Goal: Task Accomplishment & Management: Use online tool/utility

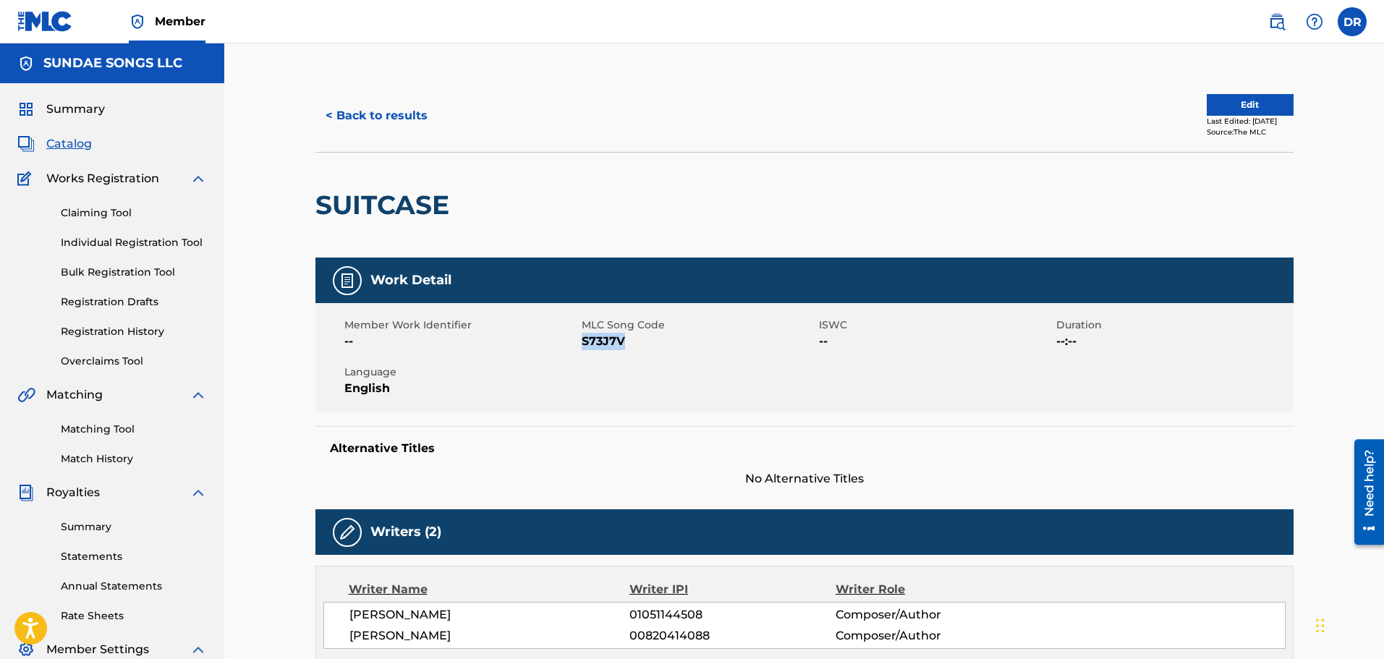
click at [76, 147] on span "Catalog" at bounding box center [69, 143] width 46 height 17
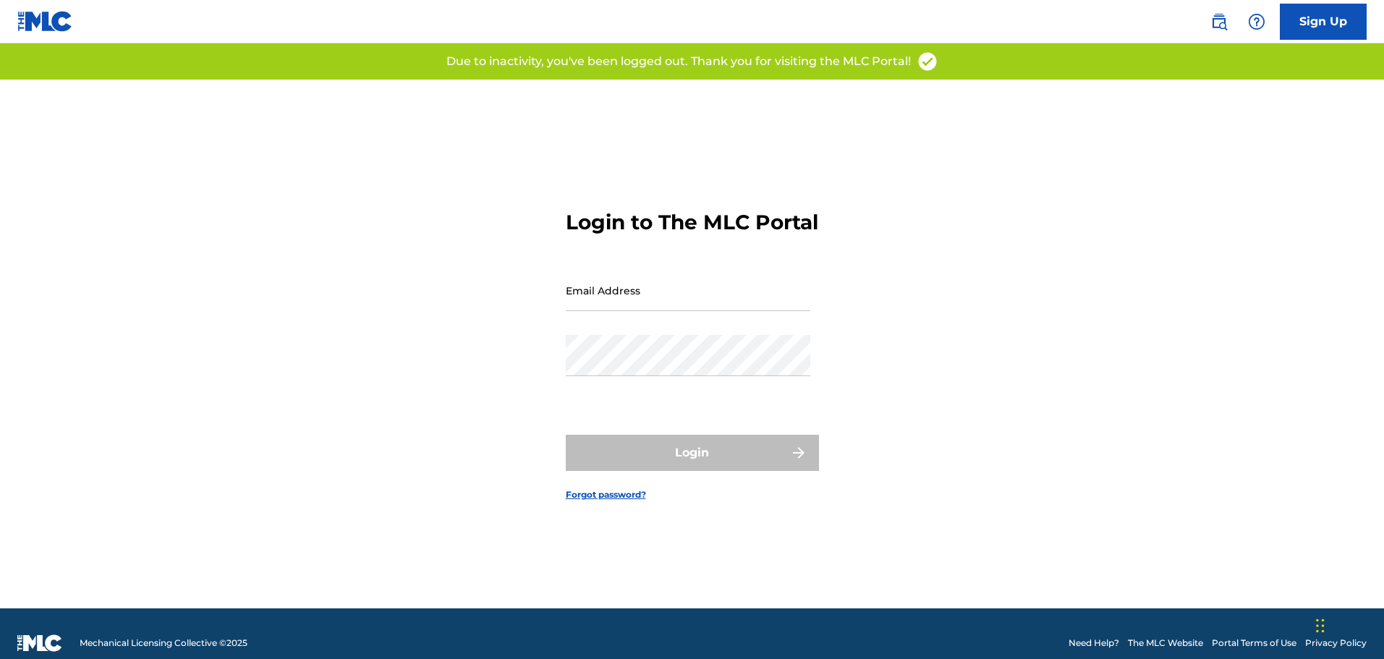
click at [768, 299] on input "Email Address" at bounding box center [688, 290] width 245 height 41
click at [725, 305] on input "Email Address" at bounding box center [688, 290] width 245 height 41
type input "[EMAIL_ADDRESS][DOMAIN_NAME]"
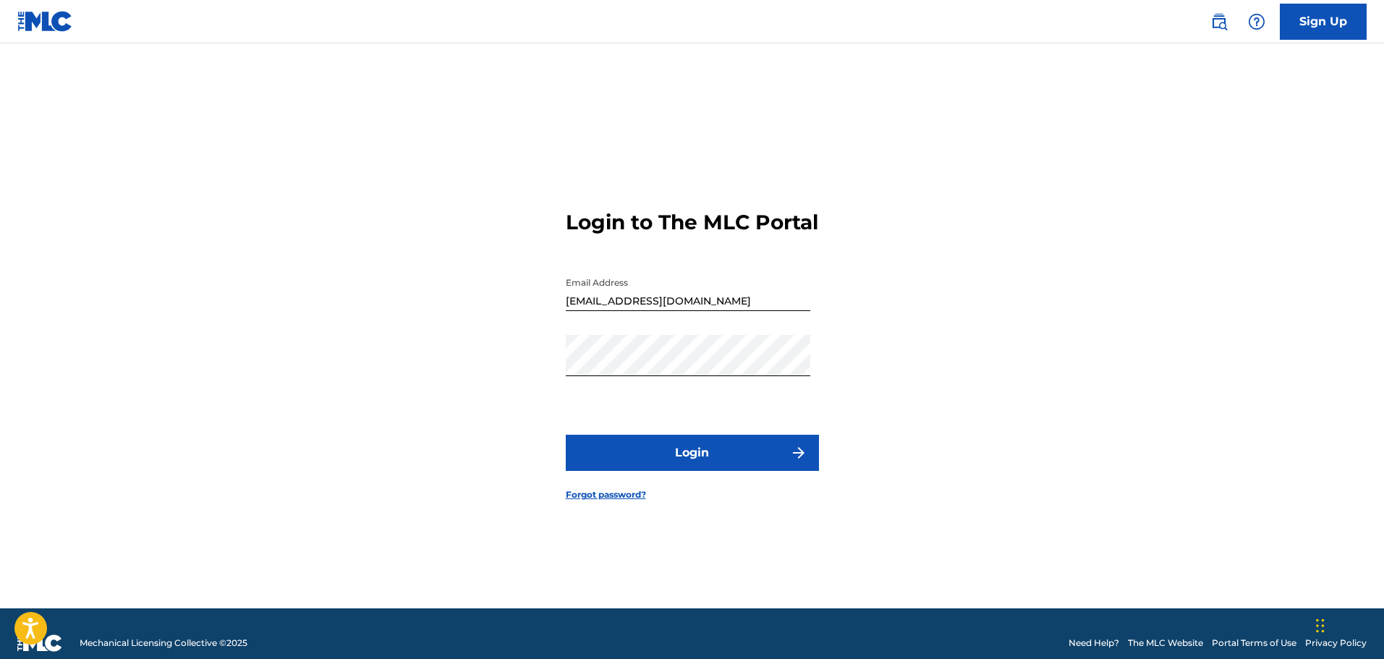
click at [694, 471] on button "Login" at bounding box center [692, 453] width 253 height 36
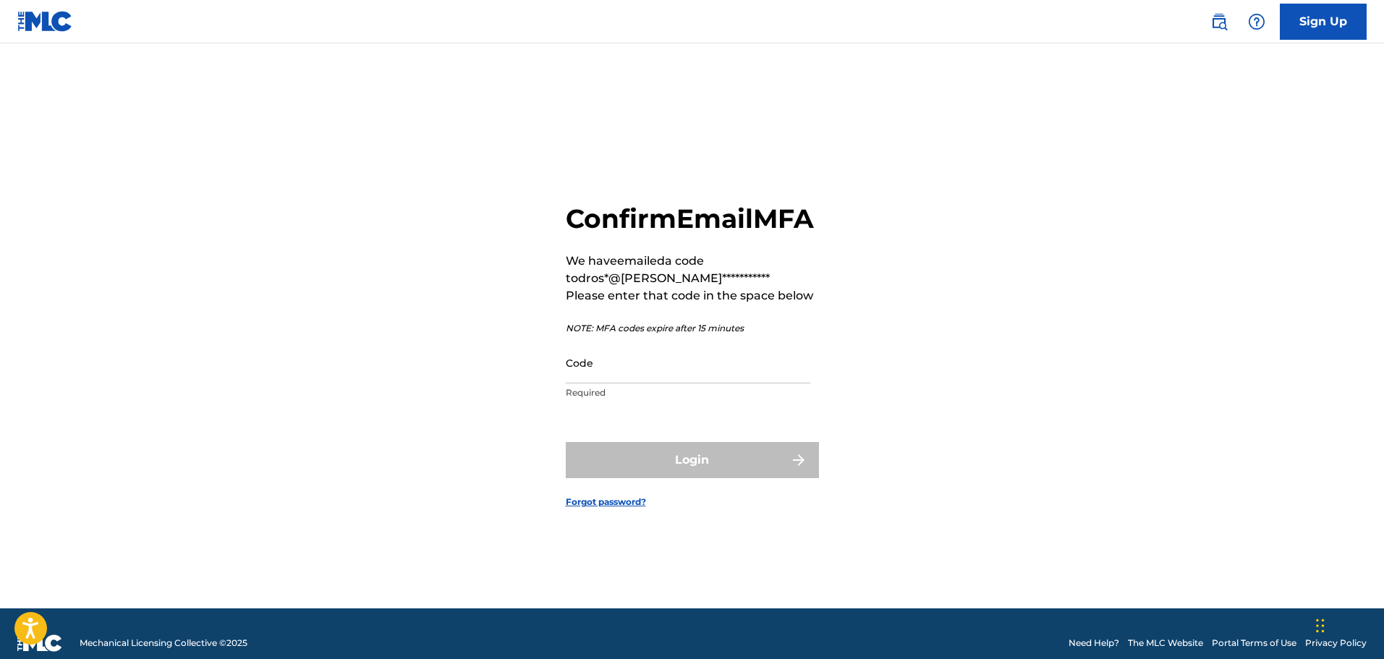
click at [748, 383] on input "Code" at bounding box center [688, 362] width 245 height 41
paste input "278681"
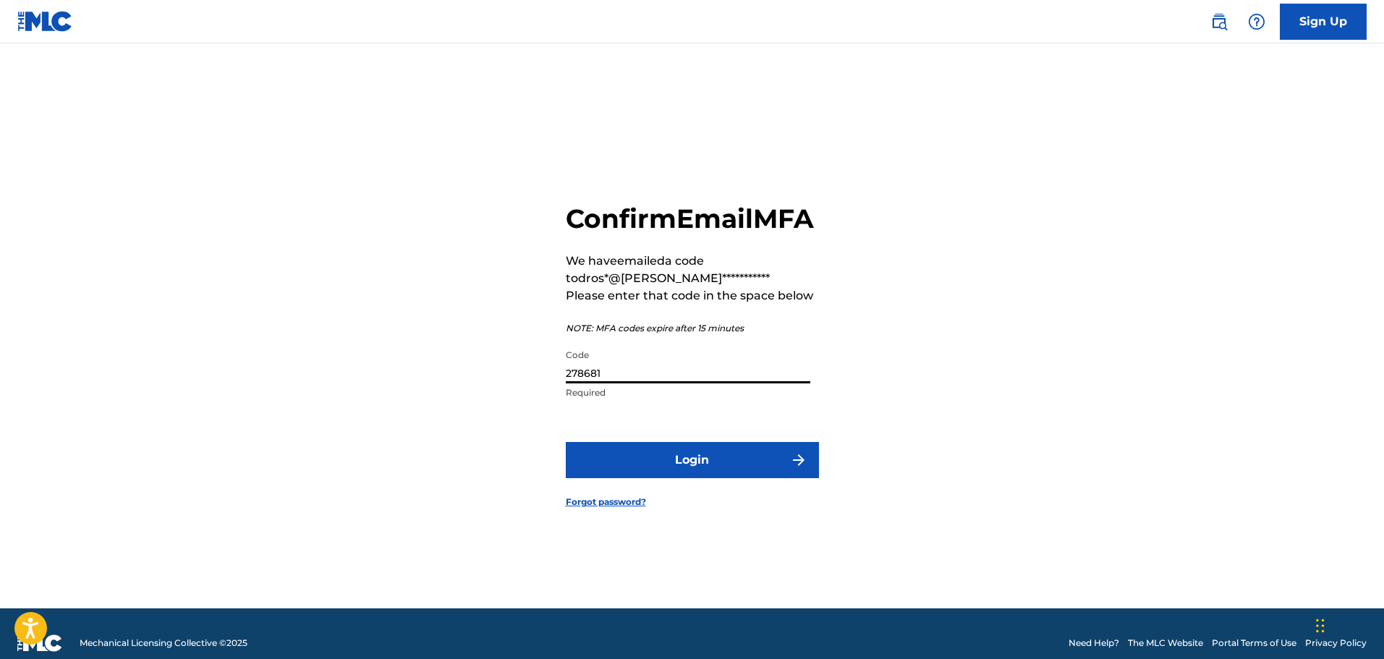
type input "278681"
click at [698, 472] on button "Login" at bounding box center [692, 460] width 253 height 36
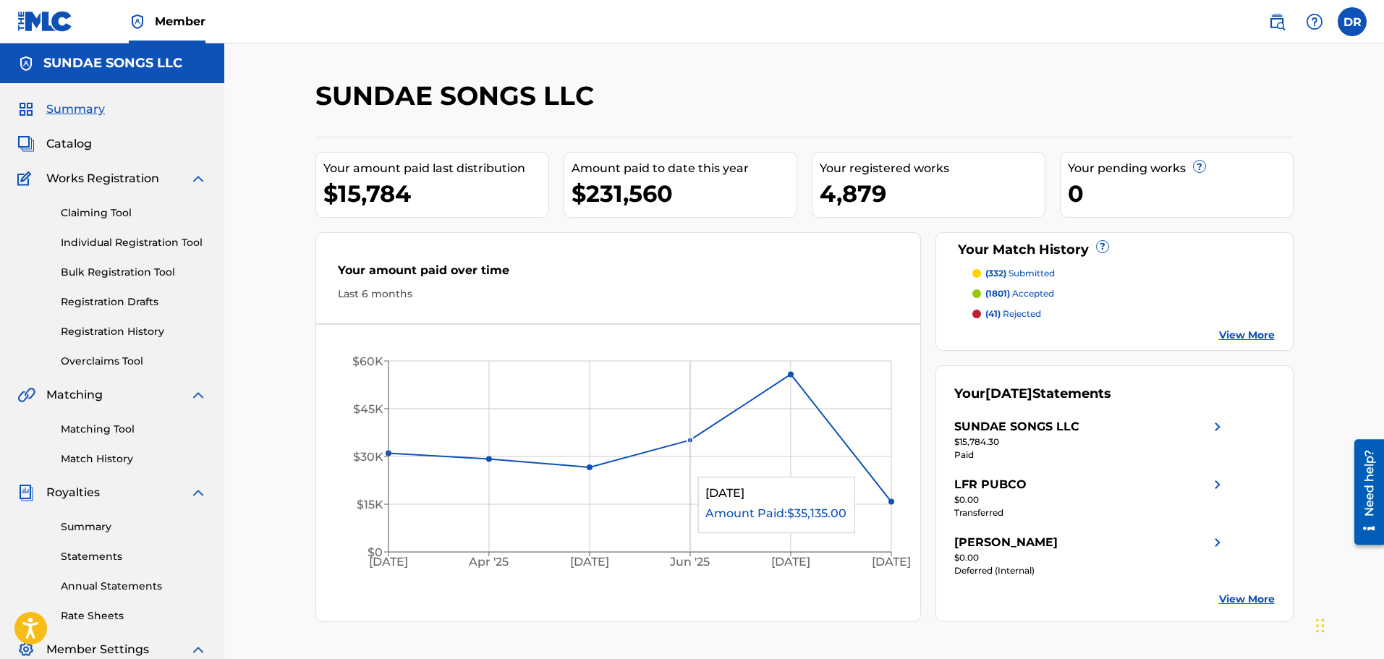
scroll to position [72, 0]
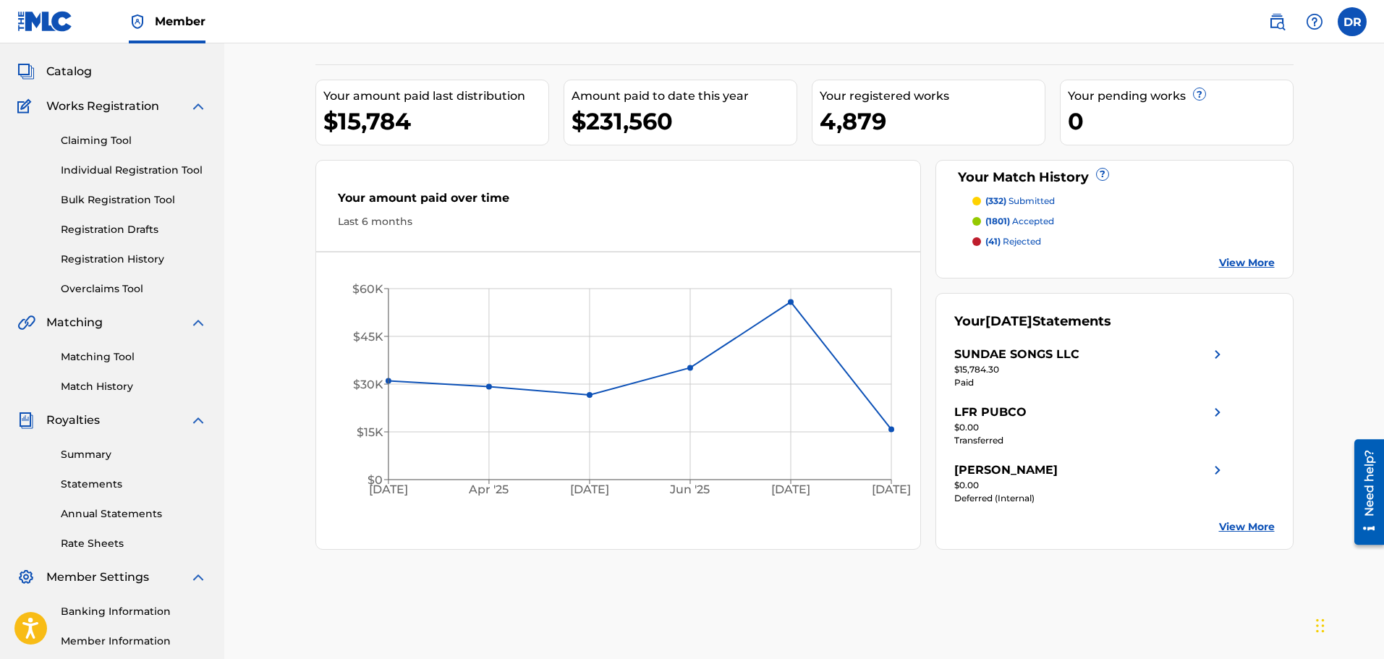
click at [82, 386] on link "Match History" at bounding box center [134, 386] width 146 height 15
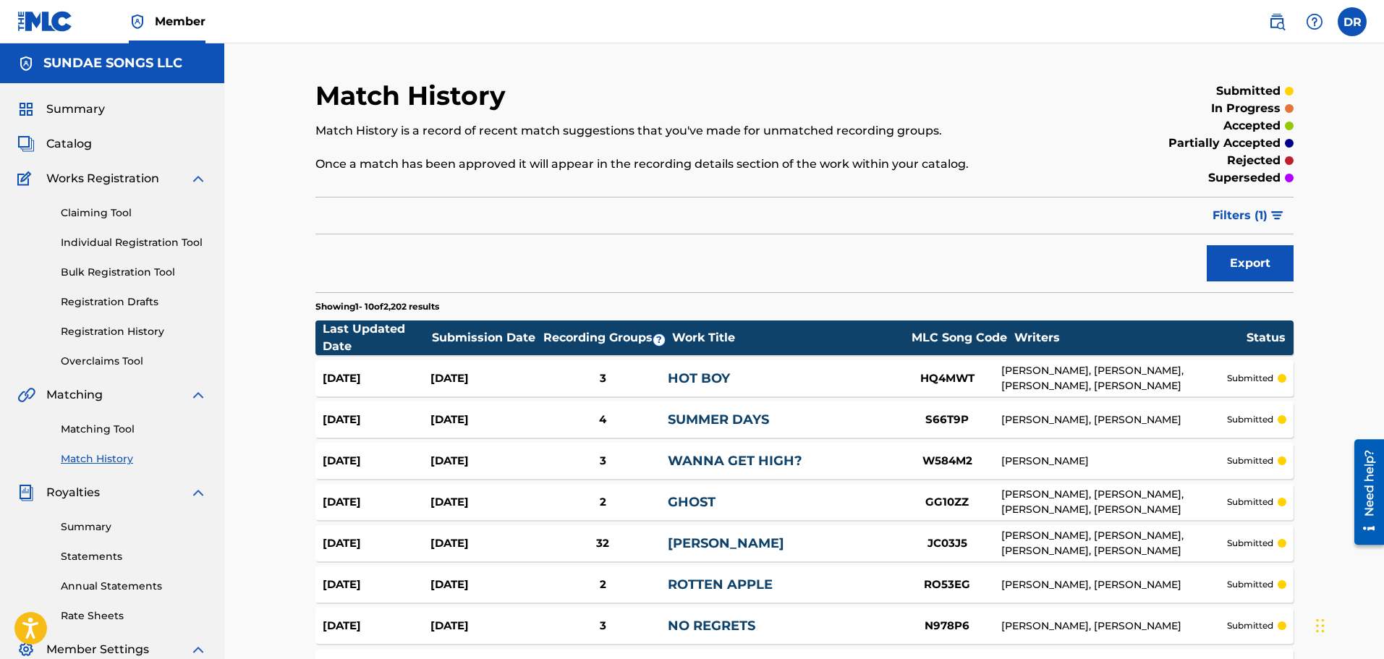
click at [101, 429] on link "Matching Tool" at bounding box center [134, 429] width 146 height 15
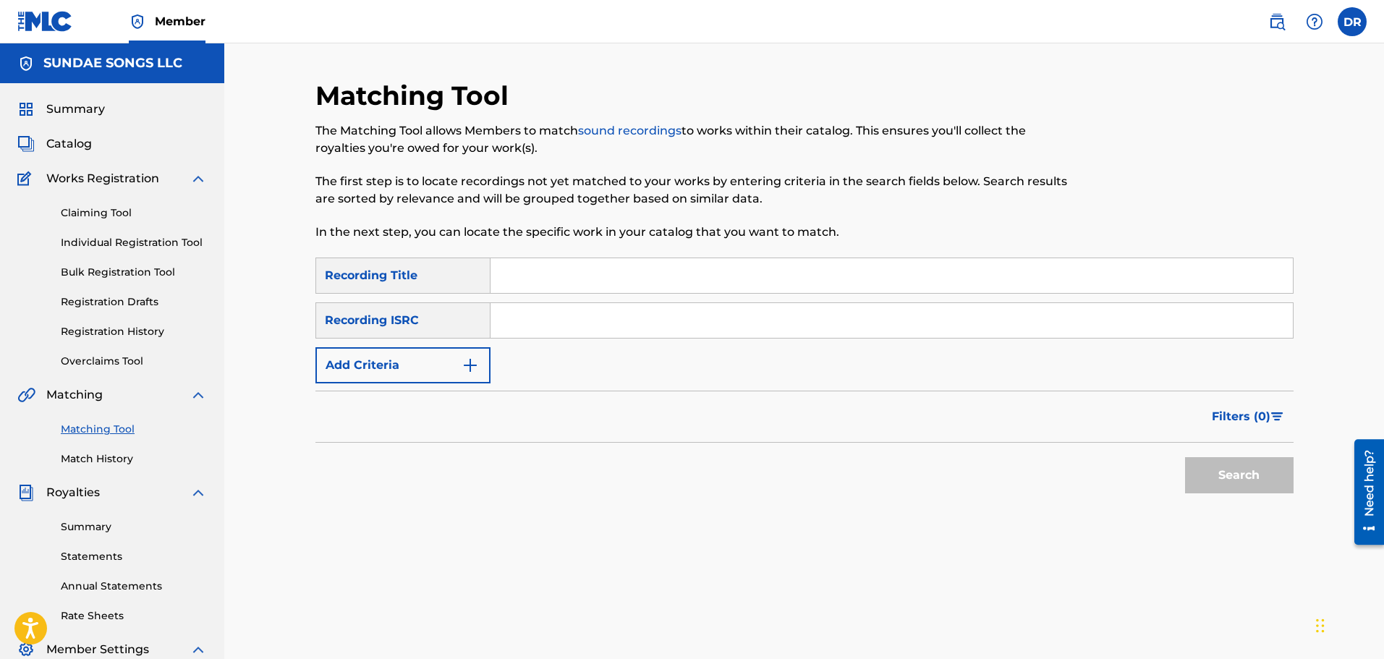
click at [412, 369] on button "Add Criteria" at bounding box center [402, 365] width 175 height 36
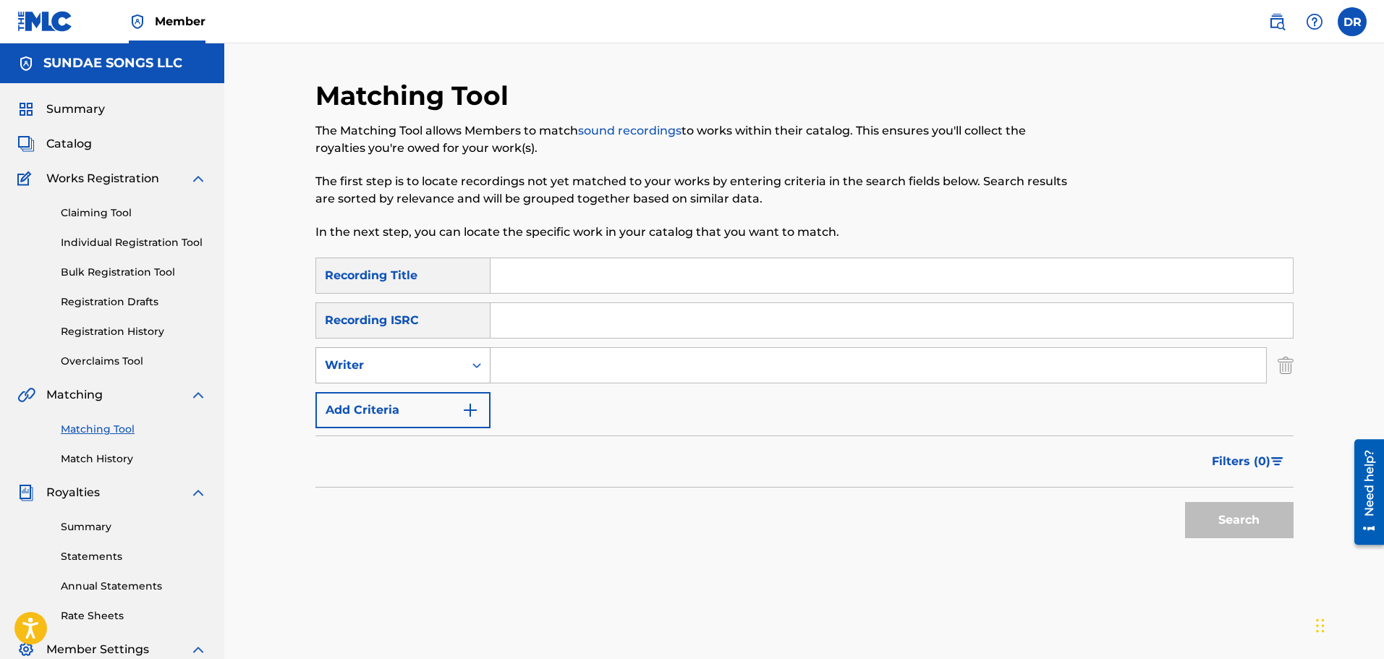
click at [409, 367] on div "Writer" at bounding box center [390, 365] width 130 height 17
click at [402, 394] on div "Recording Artist" at bounding box center [403, 401] width 174 height 36
paste input "278681"
type input "278681"
drag, startPoint x: 565, startPoint y: 370, endPoint x: 447, endPoint y: 366, distance: 118.0
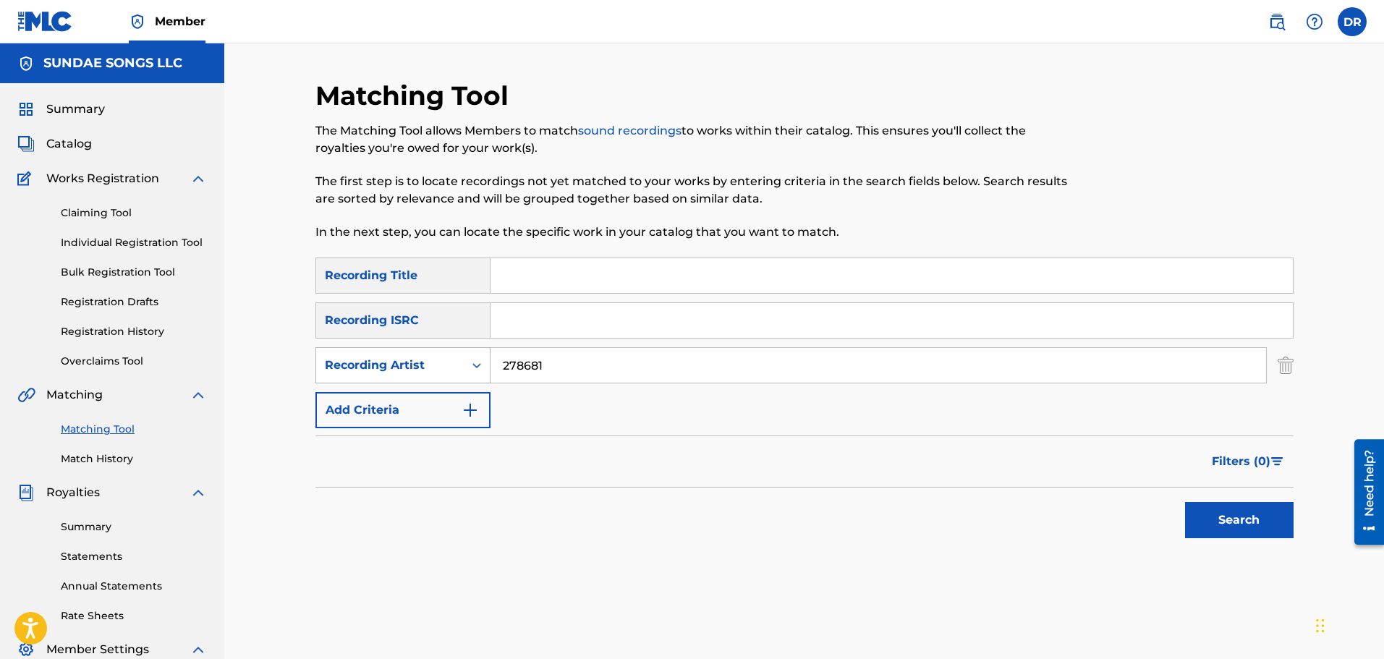
click at [447, 366] on div "SearchWithCriteria1de64283-38c9-4fbc-a8cd-b176f6e4b214 Recording Artist 278681" at bounding box center [804, 365] width 978 height 36
paste input "[PERSON_NAME]"
type input "[PERSON_NAME]"
click at [1217, 511] on button "Search" at bounding box center [1239, 520] width 109 height 36
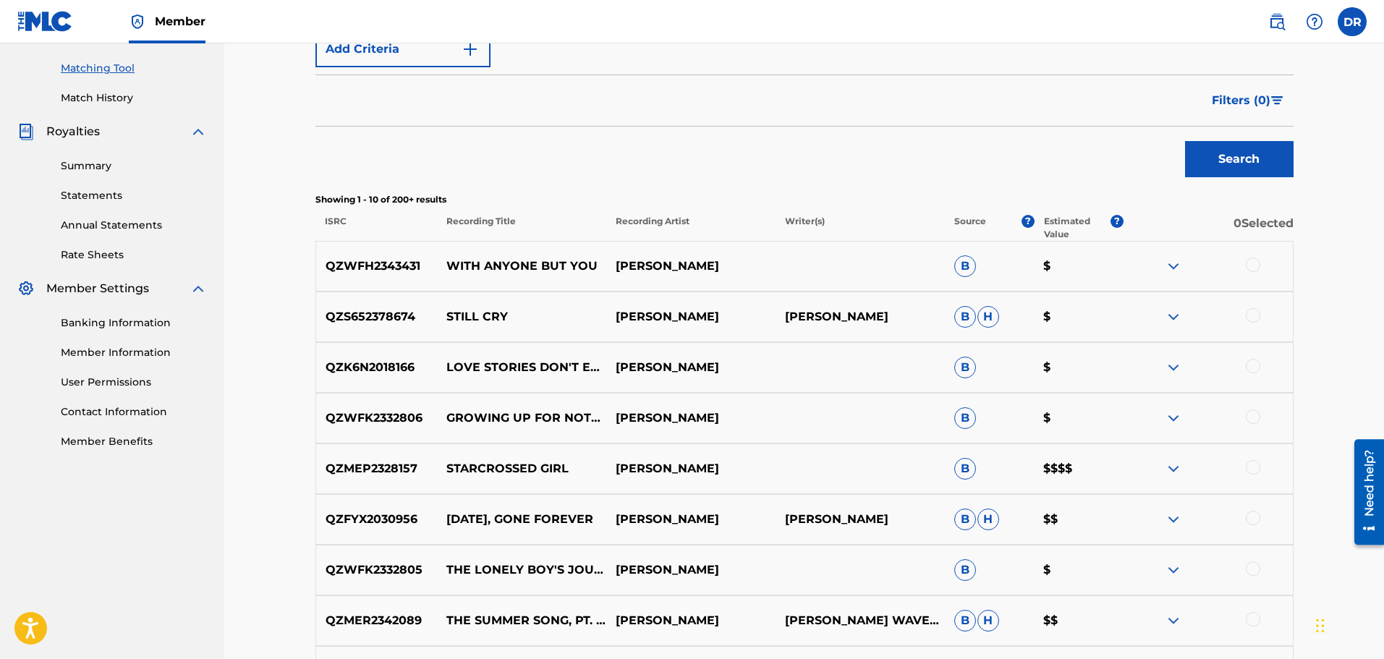
scroll to position [362, 0]
click at [1280, 102] on img "Search Form" at bounding box center [1277, 99] width 12 height 9
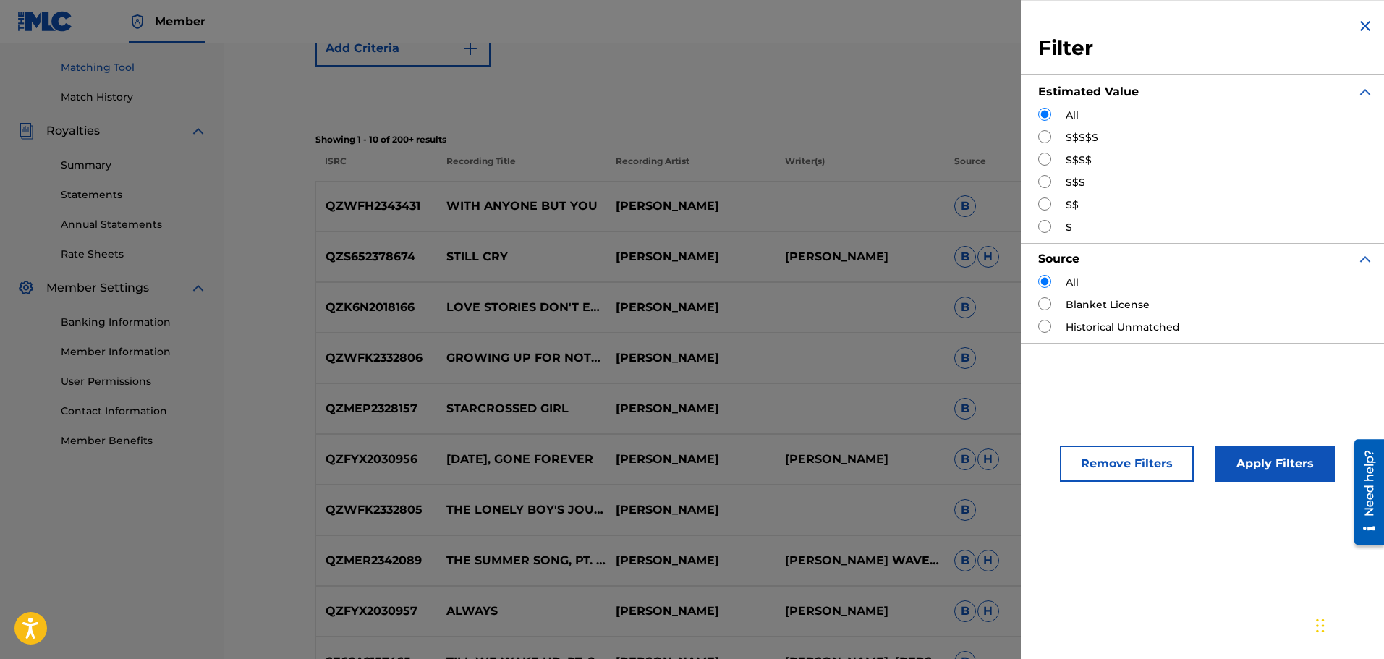
click at [1124, 138] on div "$$$$$" at bounding box center [1206, 137] width 336 height 15
click at [1043, 136] on input "Search Form" at bounding box center [1044, 136] width 13 height 13
radio input "true"
click at [1048, 158] on input "Search Form" at bounding box center [1044, 159] width 13 height 13
radio input "true"
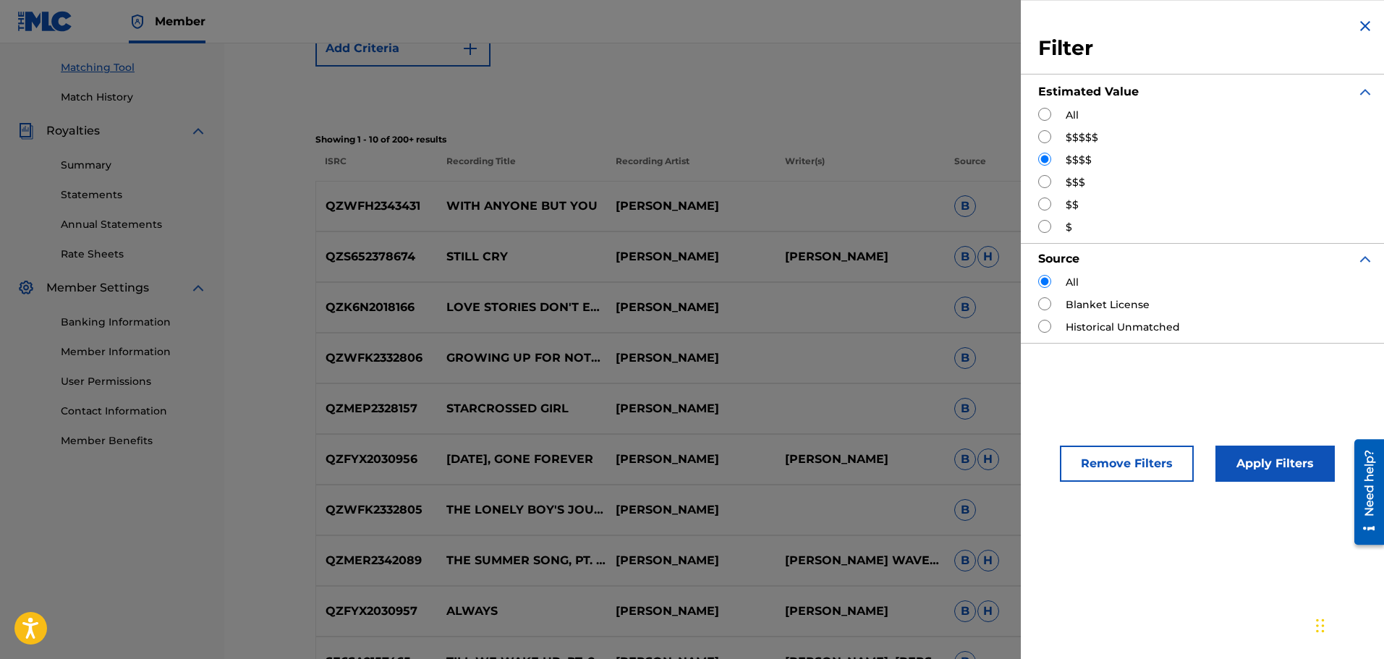
click at [1046, 137] on input "Search Form" at bounding box center [1044, 136] width 13 height 13
radio input "true"
click at [1280, 468] on button "Apply Filters" at bounding box center [1274, 464] width 119 height 36
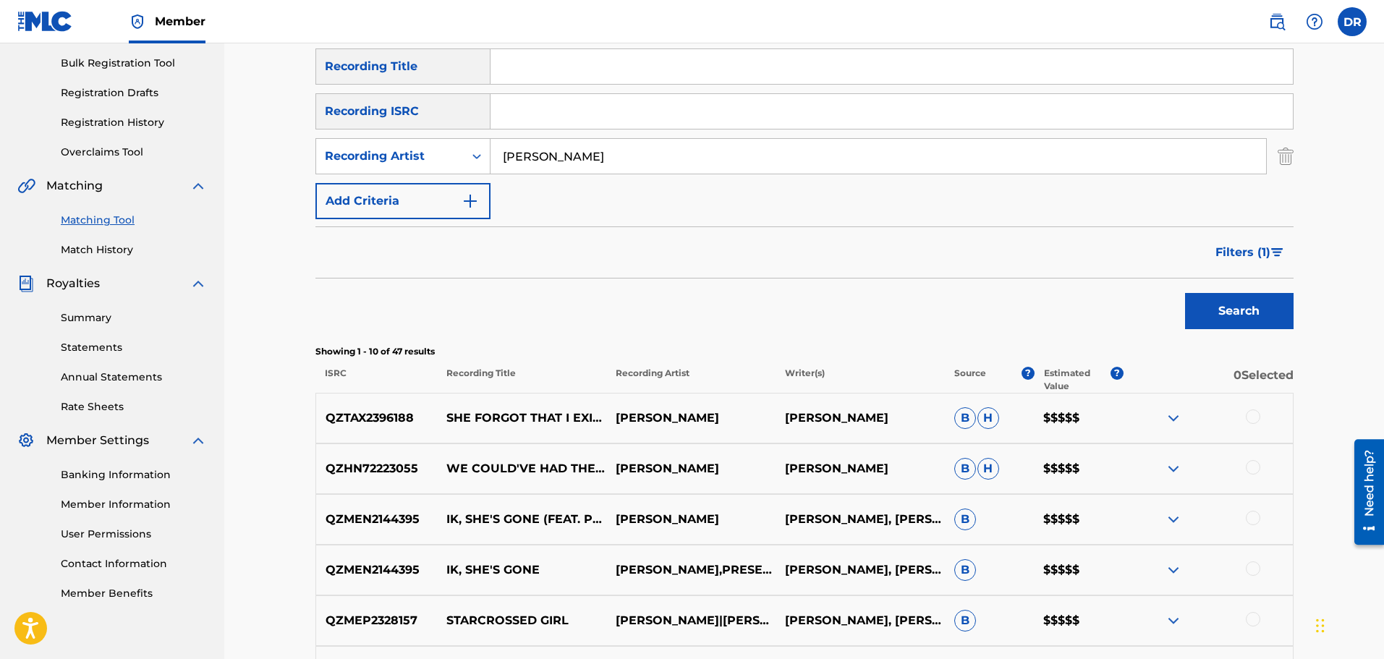
scroll to position [166, 0]
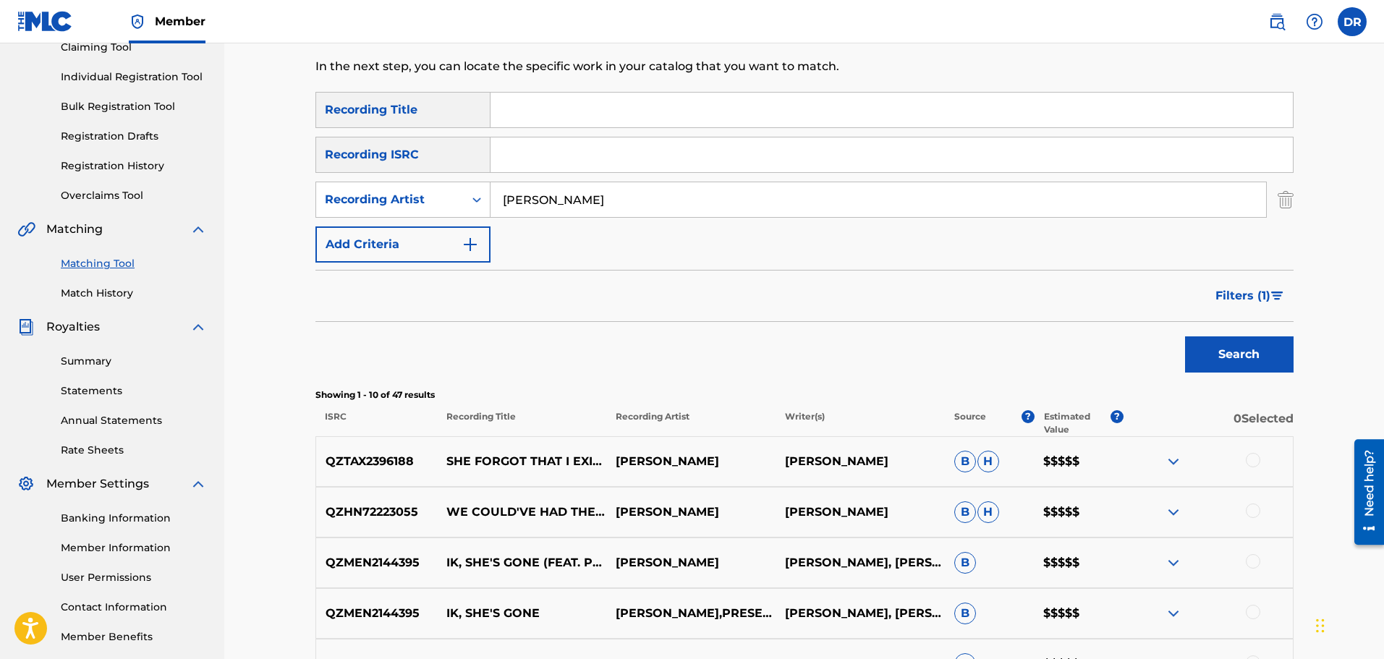
click at [1245, 289] on span "Filters ( 1 )" at bounding box center [1242, 295] width 55 height 17
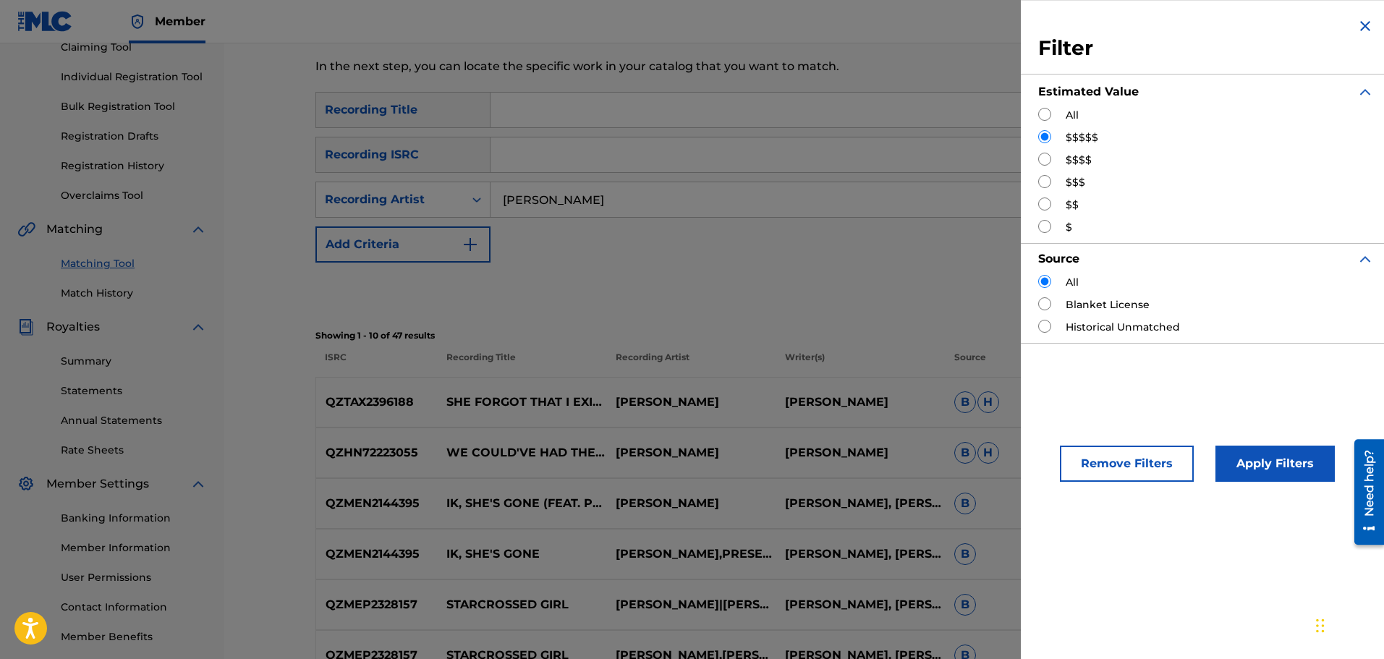
click at [1048, 158] on input "Search Form" at bounding box center [1044, 159] width 13 height 13
radio input "true"
click at [1259, 469] on button "Apply Filters" at bounding box center [1274, 464] width 119 height 36
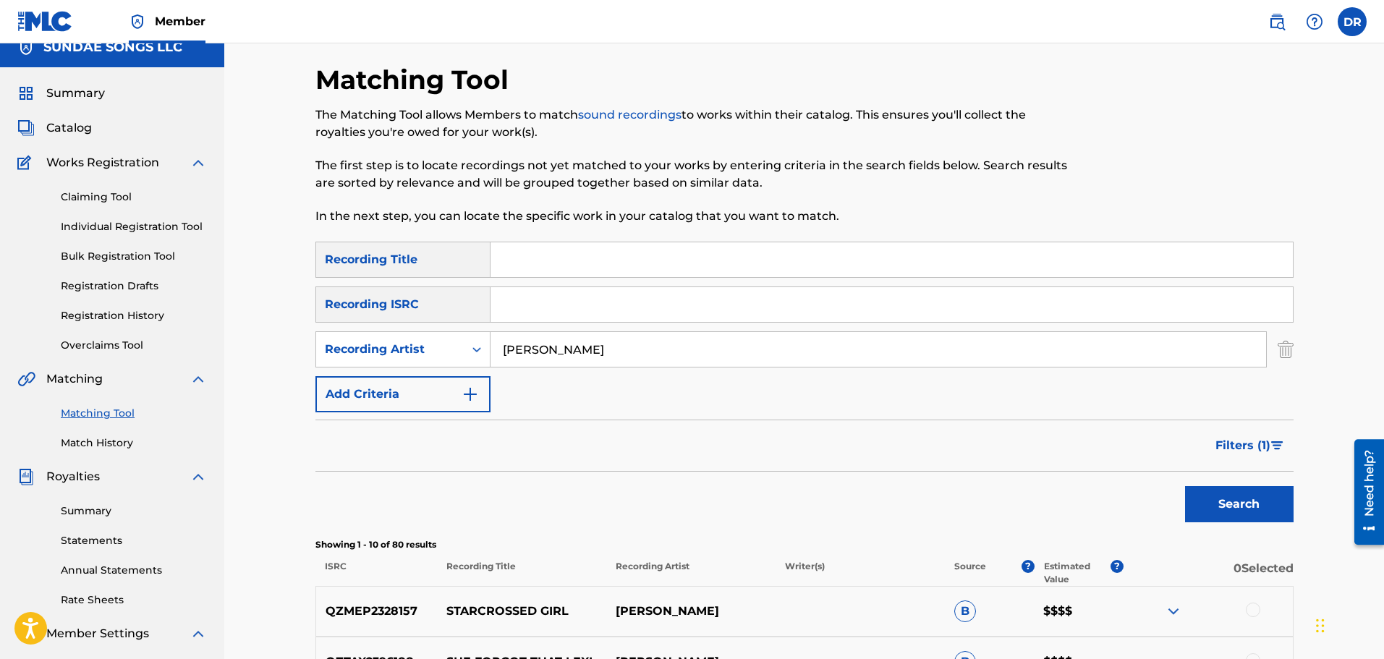
scroll to position [0, 0]
